Goal: Transaction & Acquisition: Book appointment/travel/reservation

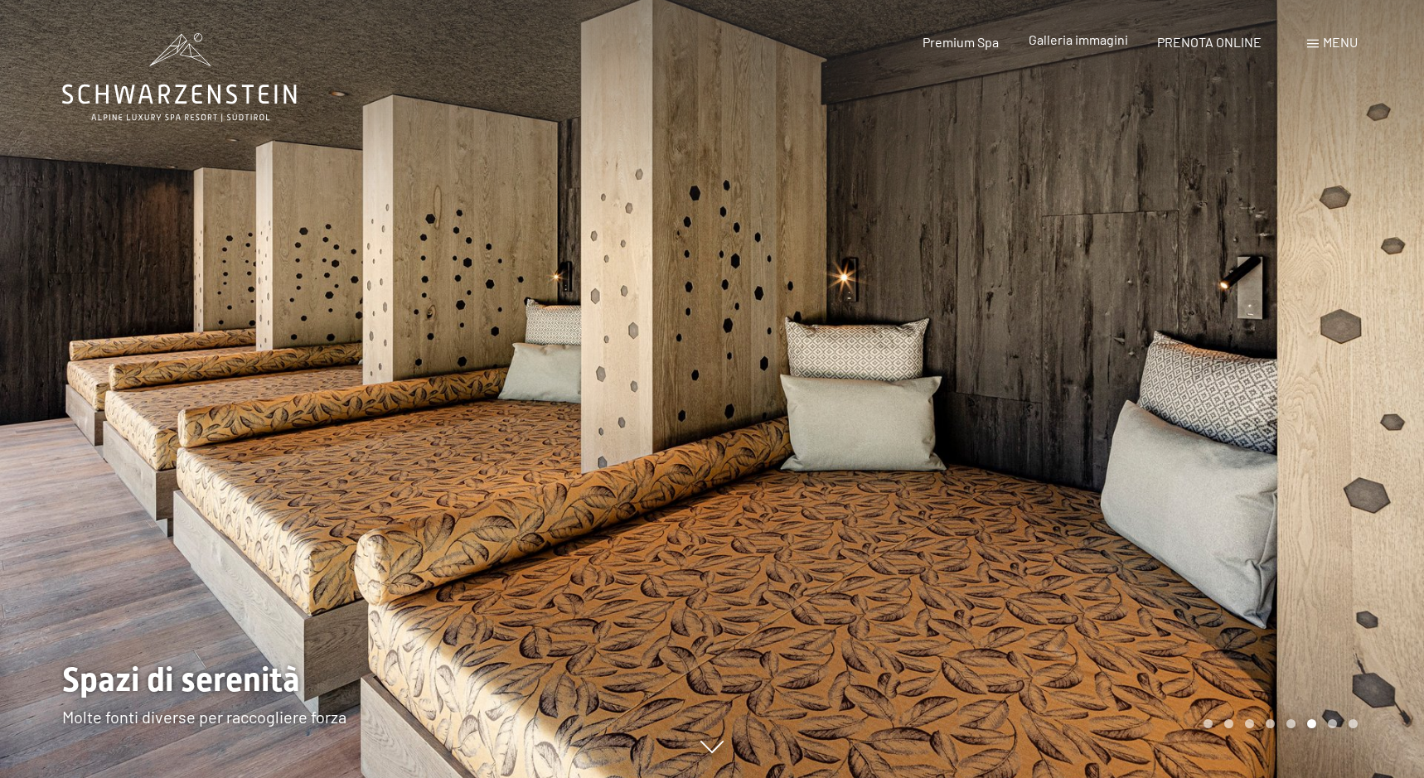
click at [1068, 41] on span "Galleria immagini" at bounding box center [1078, 40] width 99 height 16
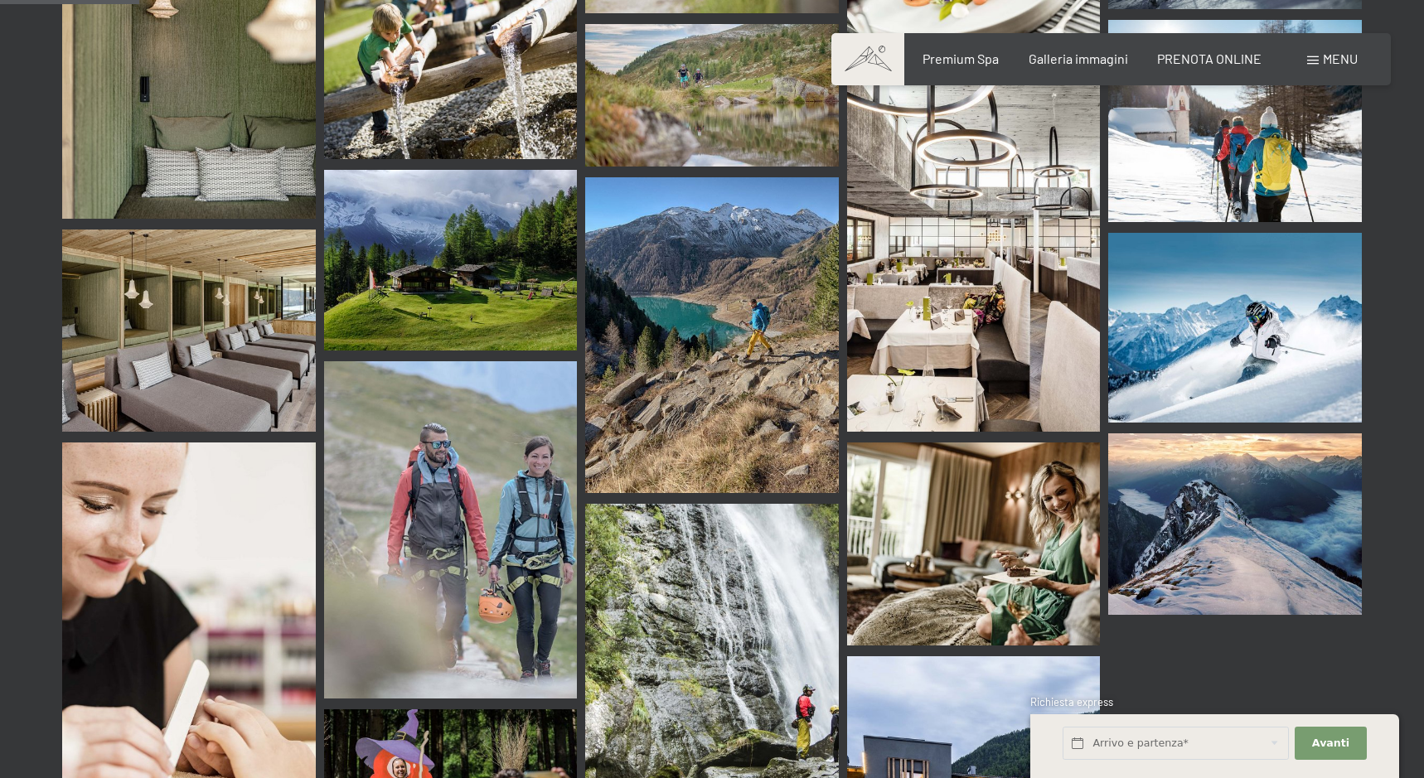
scroll to position [1977, 0]
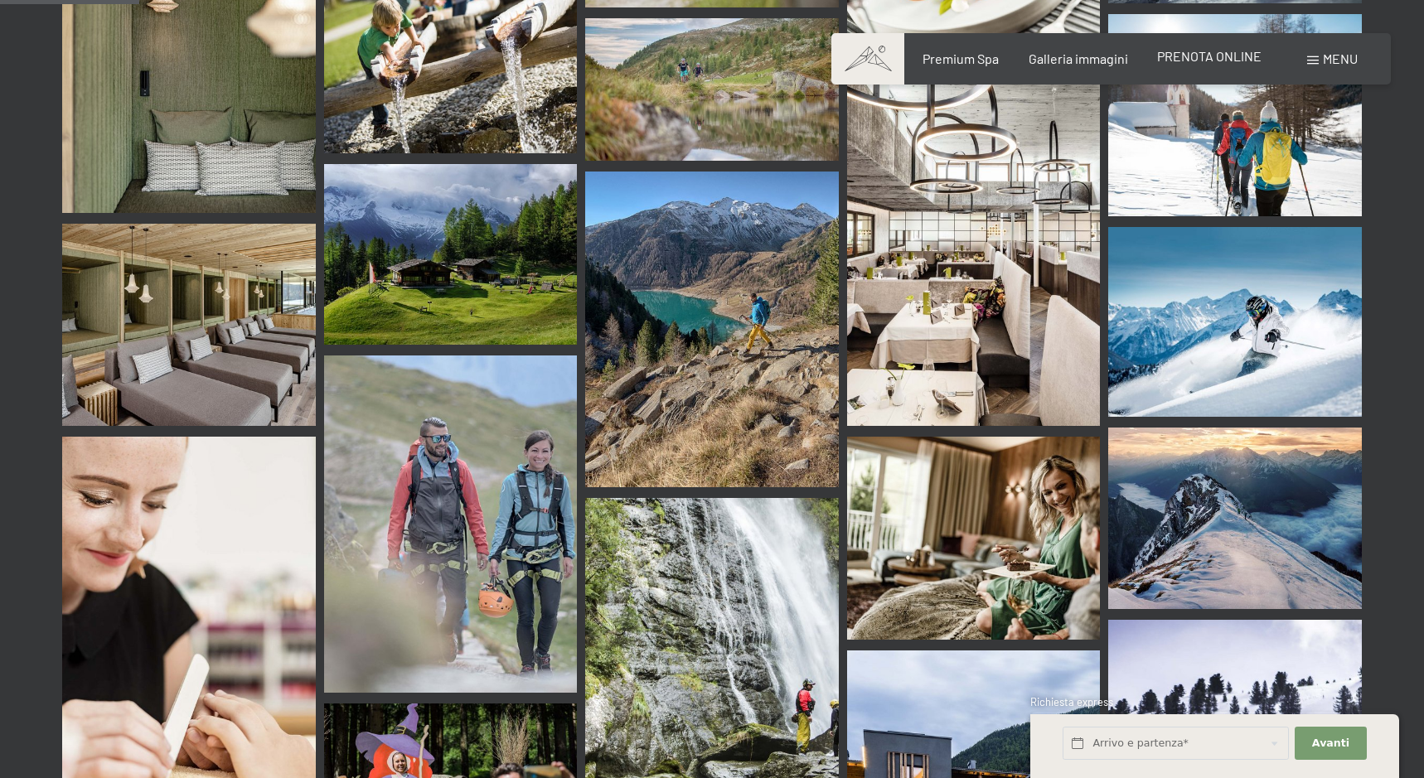
click at [1181, 65] on div "Premium Spa Galleria immagini PRENOTA ONLINE" at bounding box center [1078, 59] width 426 height 18
click at [1181, 64] on span "PRENOTA ONLINE" at bounding box center [1209, 56] width 104 height 16
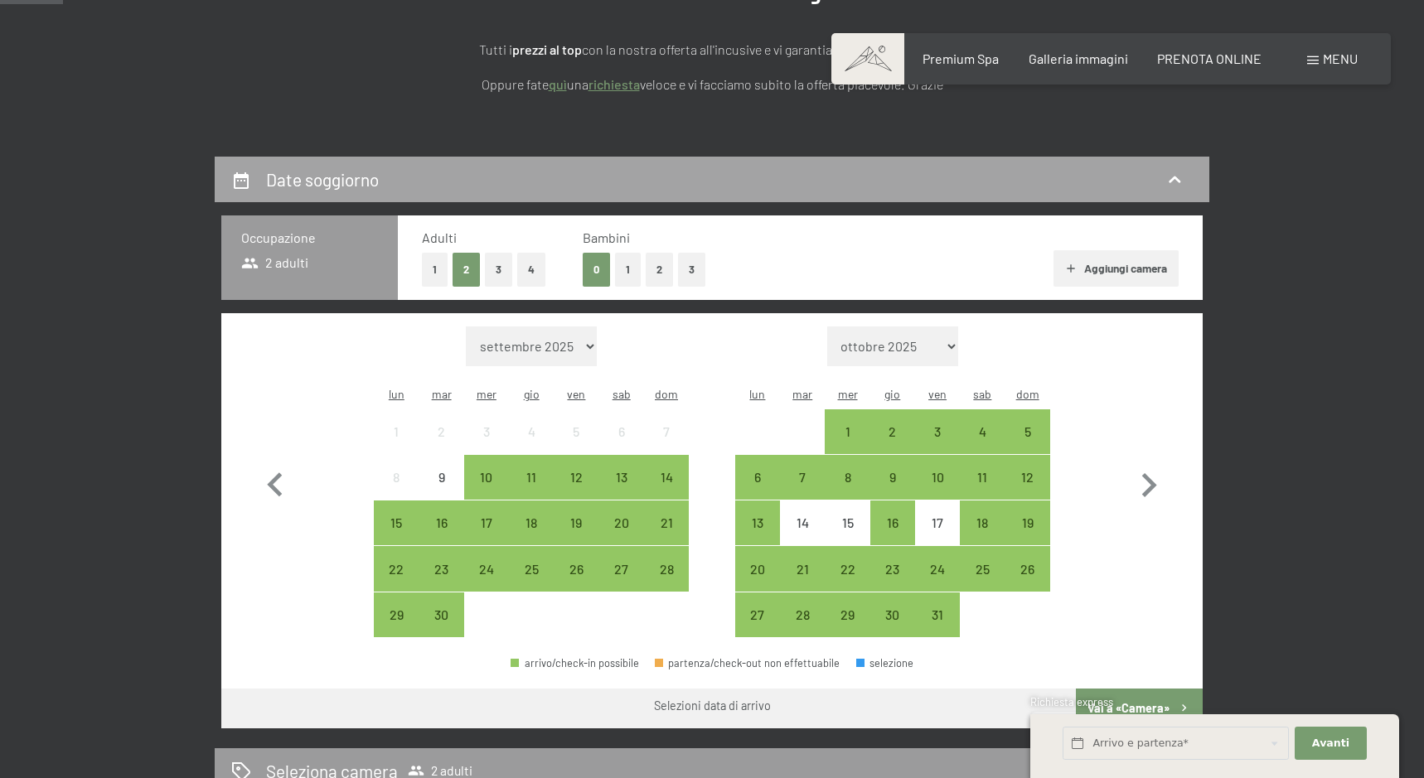
scroll to position [253, 0]
click at [584, 516] on div "19" at bounding box center [575, 536] width 41 height 41
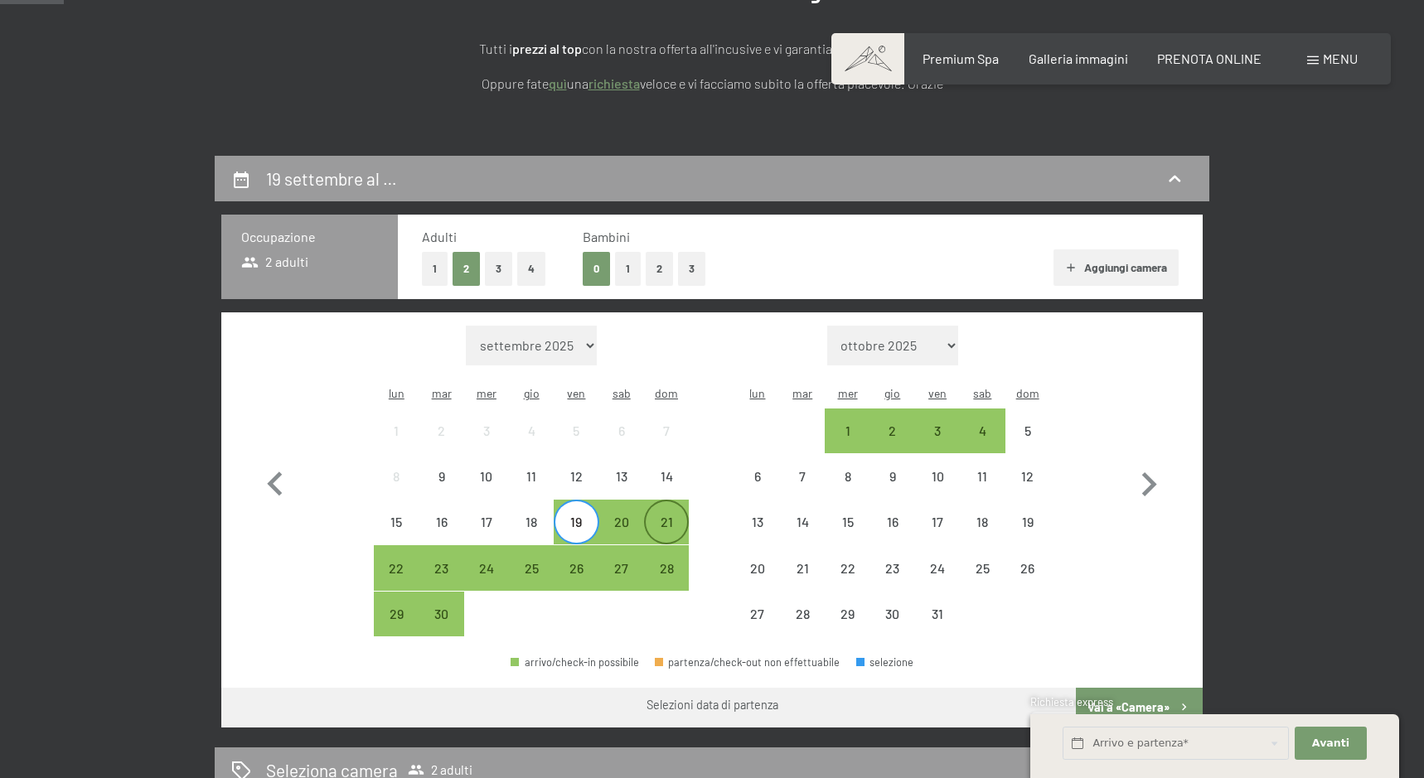
click at [672, 516] on div "21" at bounding box center [666, 536] width 41 height 41
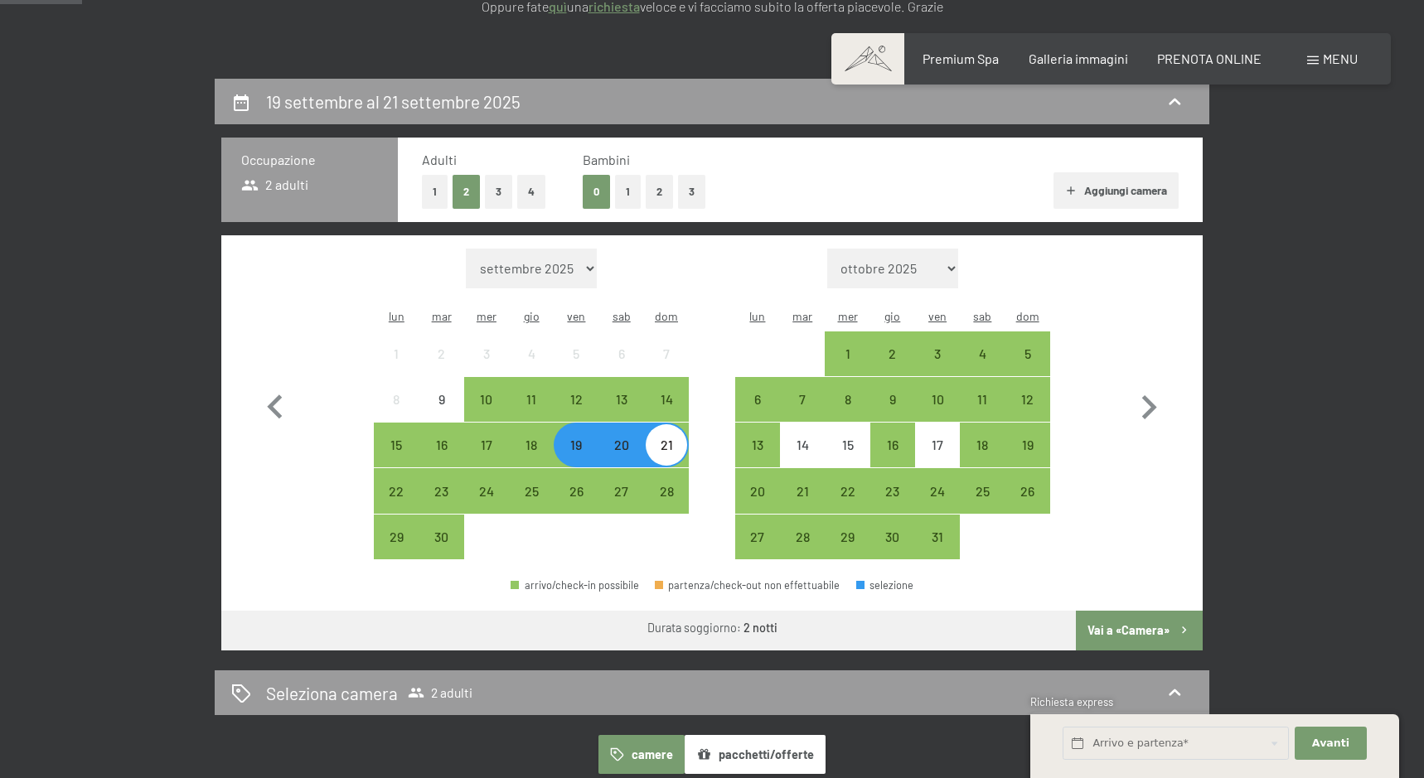
scroll to position [341, 0]
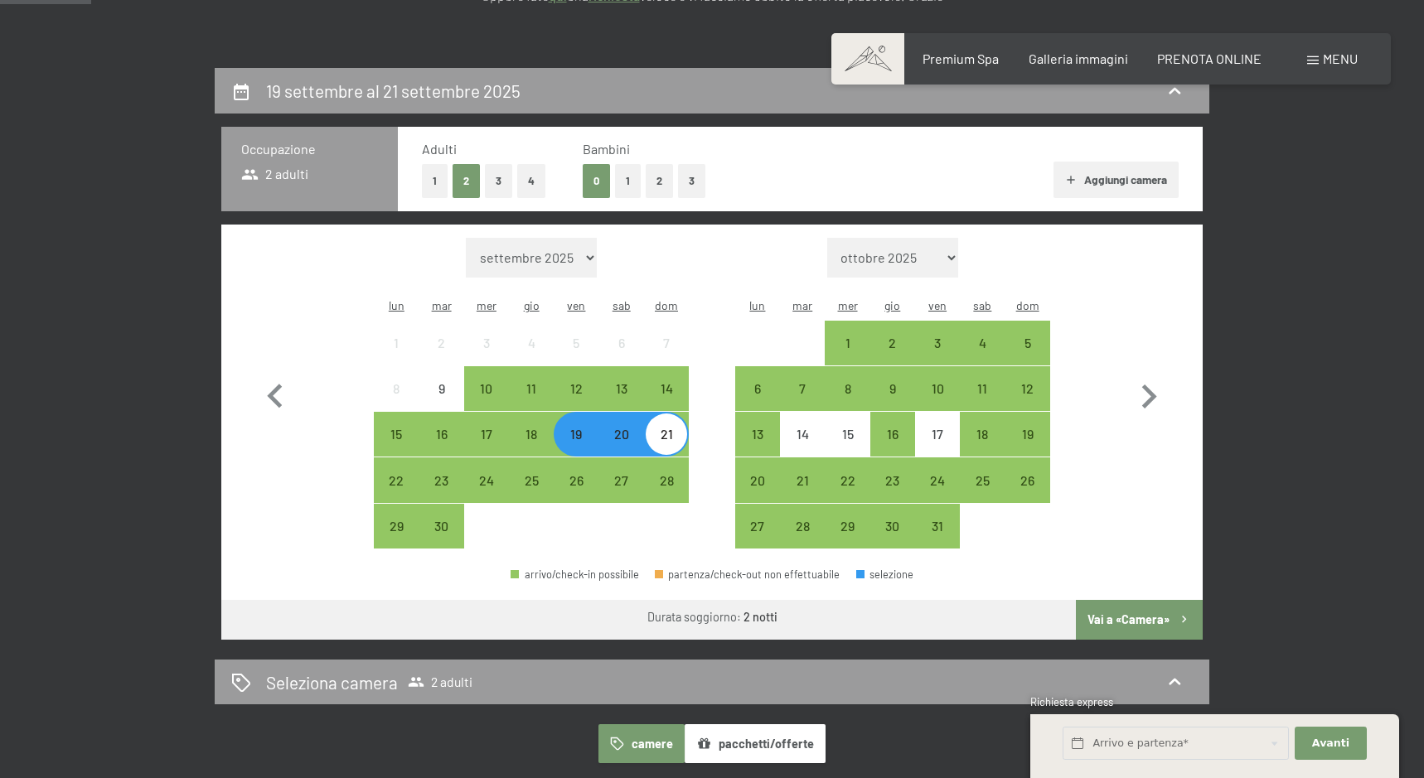
click at [1096, 600] on button "Vai a «Camera»" at bounding box center [1139, 620] width 127 height 40
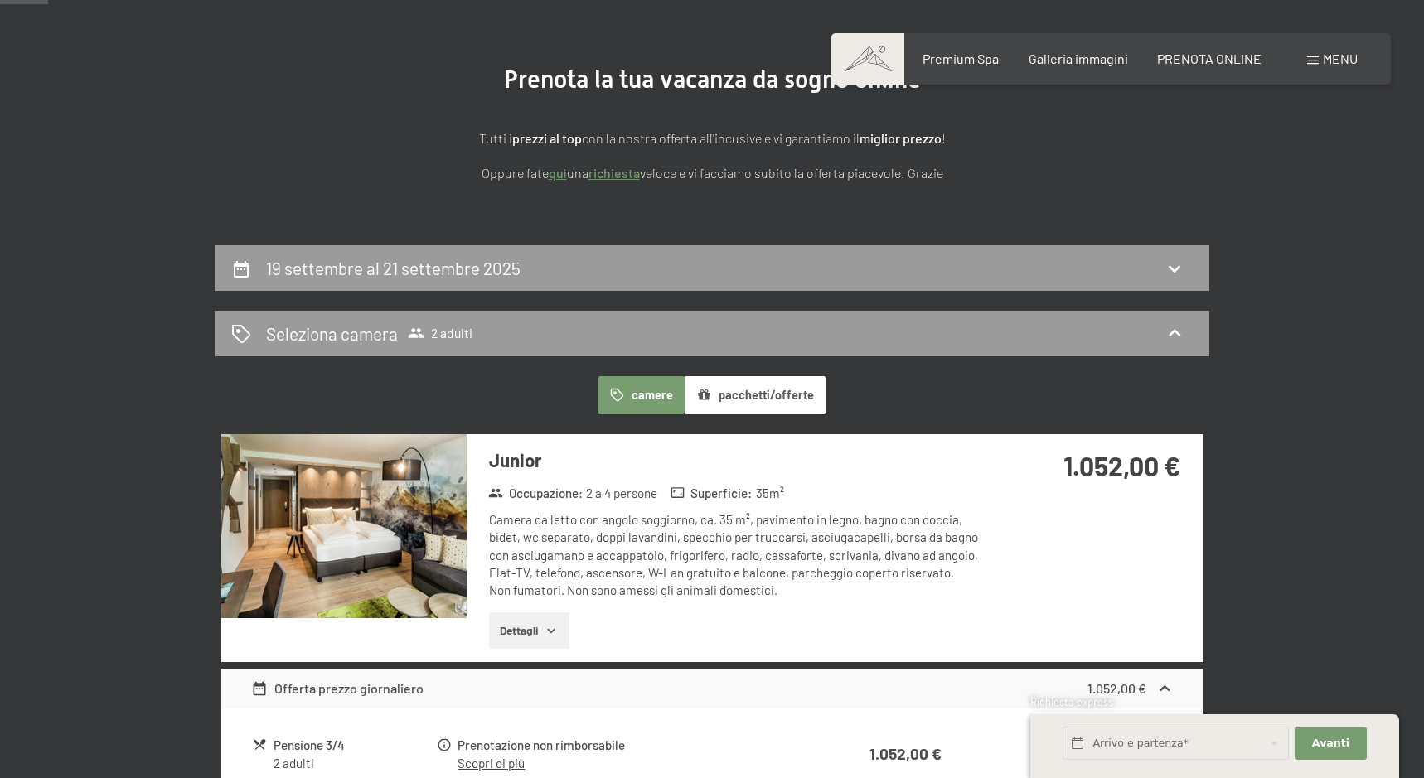
scroll to position [163, 0]
click at [920, 206] on section "Prenota la tua vacanza da sogno online Tutti i prezzi al top con la nostra offe…" at bounding box center [712, 123] width 1424 height 243
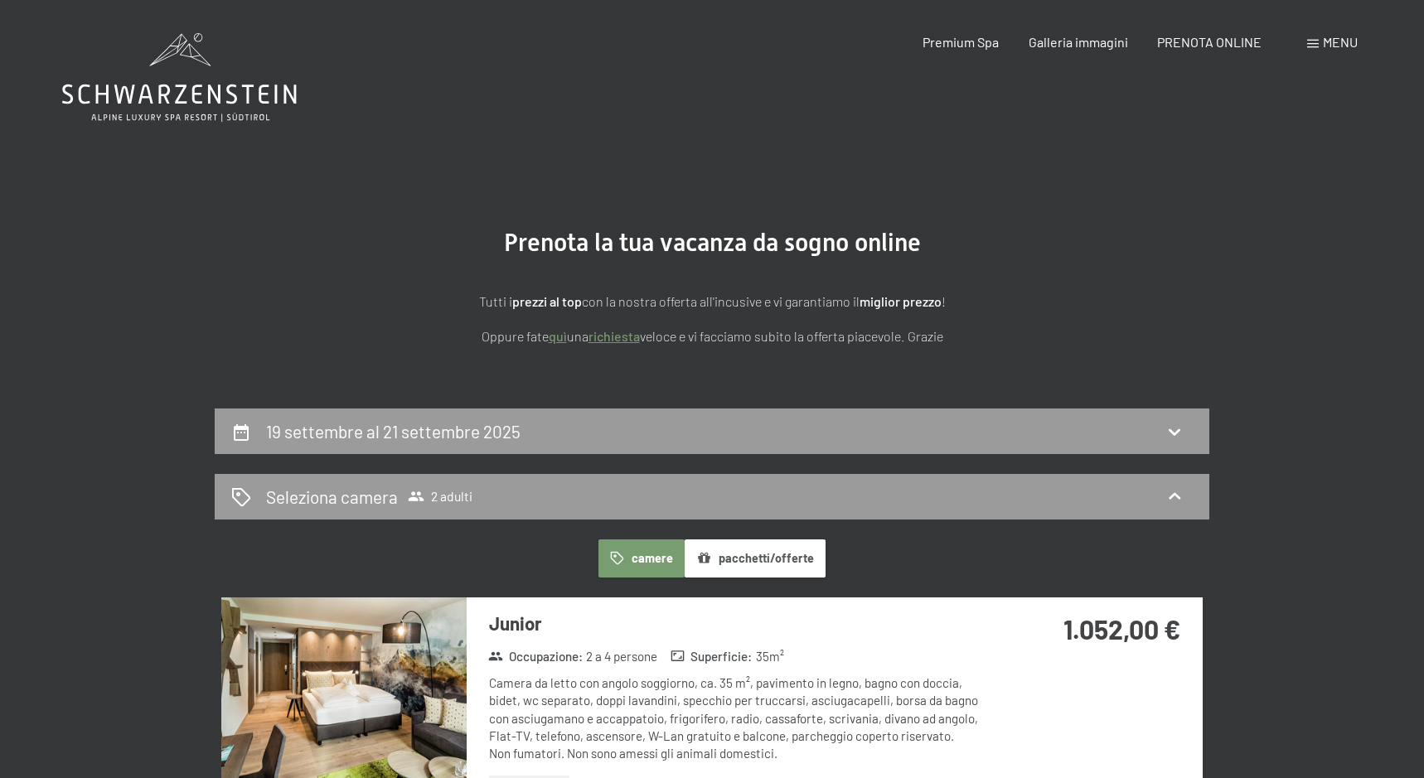
scroll to position [0, 0]
